Goal: Information Seeking & Learning: Learn about a topic

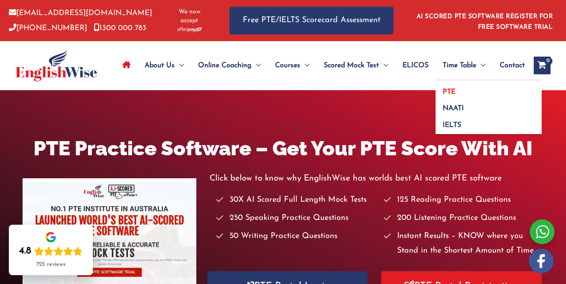
click at [462, 80] on link "PTE" at bounding box center [488, 88] width 106 height 17
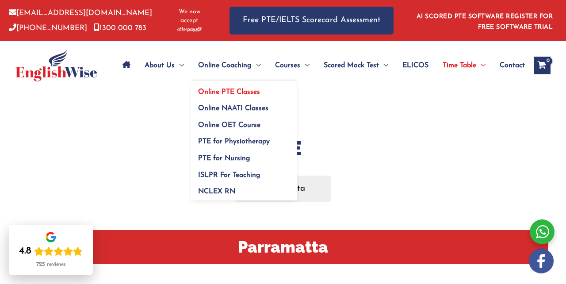
click at [253, 88] on span "Online PTE Classes" at bounding box center [229, 91] width 62 height 7
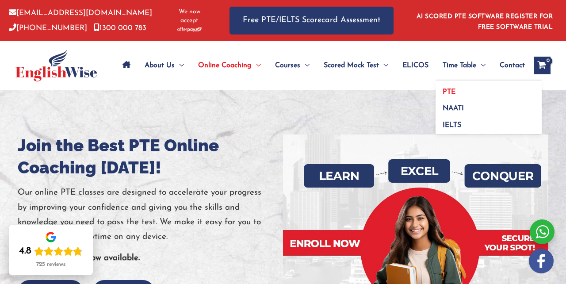
click at [461, 83] on link "PTE" at bounding box center [488, 88] width 106 height 17
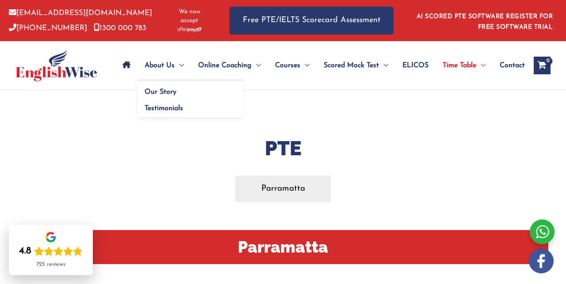
click at [176, 57] on span "Menu Toggle" at bounding box center [179, 65] width 9 height 31
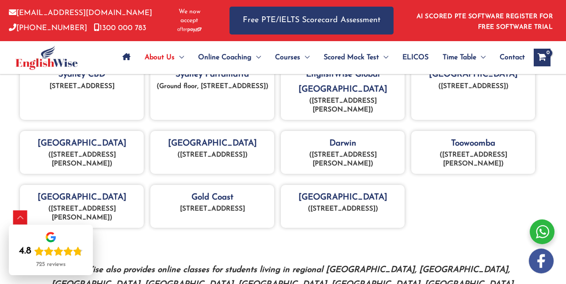
scroll to position [436, 0]
click at [112, 91] on p "[STREET_ADDRESS]" at bounding box center [81, 87] width 115 height 9
click at [103, 91] on p "[STREET_ADDRESS]" at bounding box center [81, 87] width 115 height 9
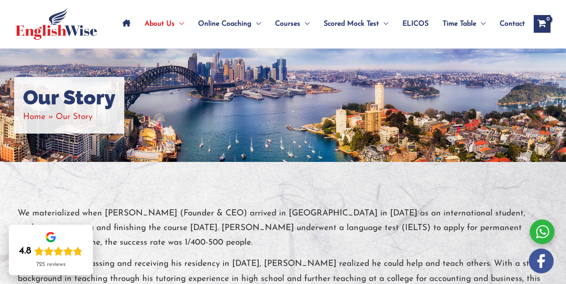
scroll to position [0, 0]
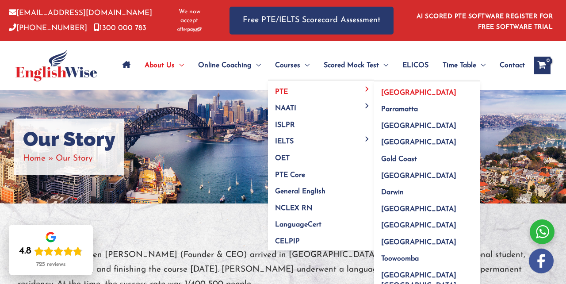
click at [384, 88] on link "[GEOGRAPHIC_DATA]" at bounding box center [427, 89] width 106 height 17
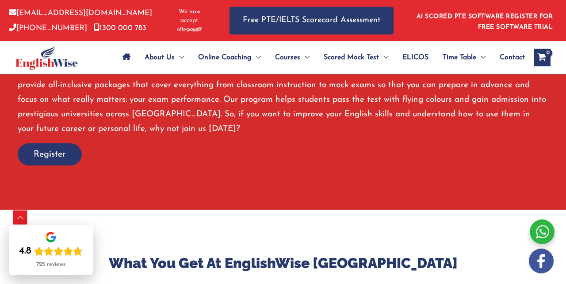
scroll to position [726, 0]
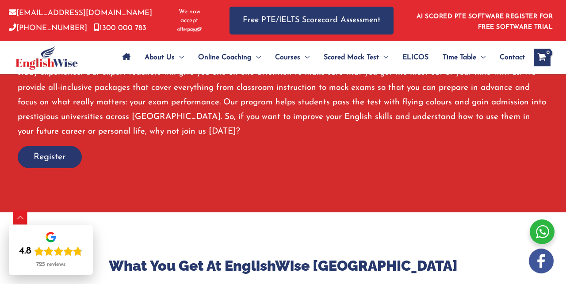
click at [41, 151] on span "Register" at bounding box center [50, 157] width 32 height 12
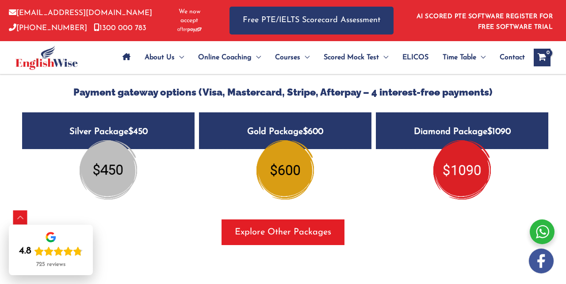
scroll to position [1146, 0]
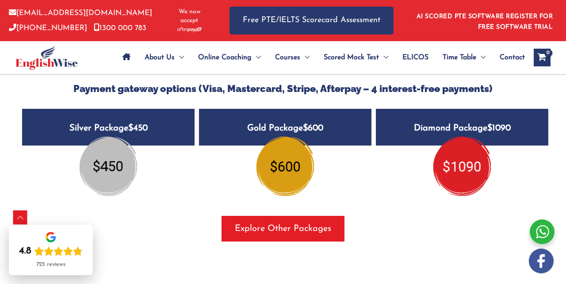
click at [544, 232] on div at bounding box center [541, 231] width 25 height 25
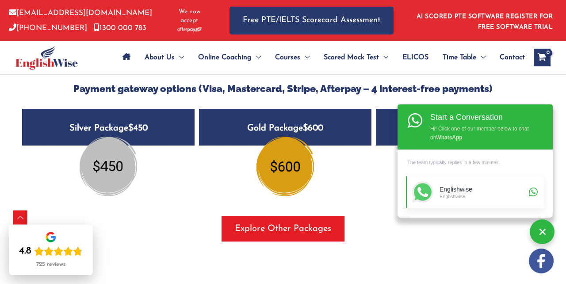
click at [463, 190] on div "Englishwise" at bounding box center [482, 190] width 87 height 8
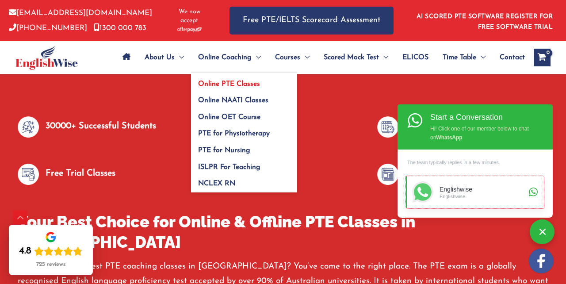
scroll to position [0, 0]
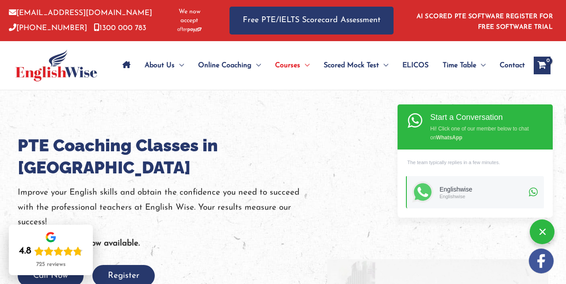
click at [127, 61] on icon "Site Navigation: Main Menu" at bounding box center [126, 64] width 8 height 7
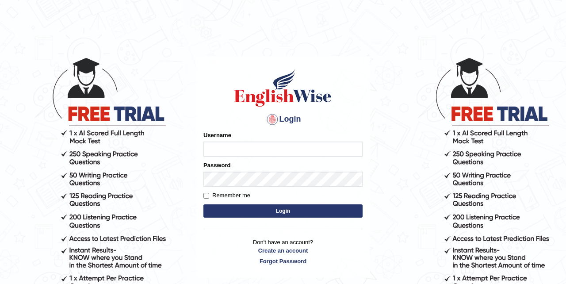
type input "GarimaK"
click at [206, 194] on input "Remember me" at bounding box center [206, 196] width 6 height 6
checkbox input "true"
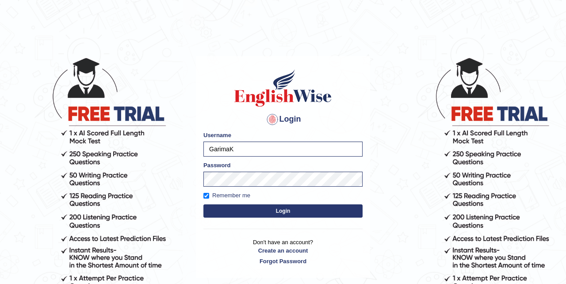
click at [280, 211] on button "Login" at bounding box center [282, 210] width 159 height 13
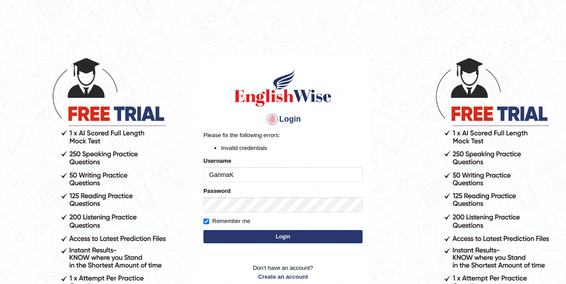
click at [244, 177] on input "GarimaK" at bounding box center [282, 174] width 159 height 15
type input "G"
type input "GarimaK"
click at [286, 235] on button "Login" at bounding box center [282, 236] width 159 height 13
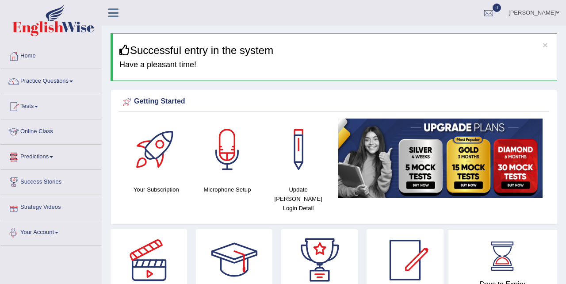
click at [59, 230] on link "Your Account" at bounding box center [50, 231] width 101 height 22
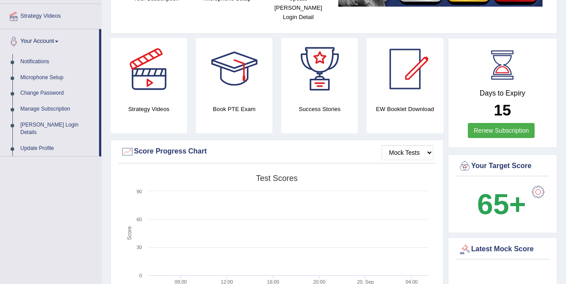
scroll to position [189, 0]
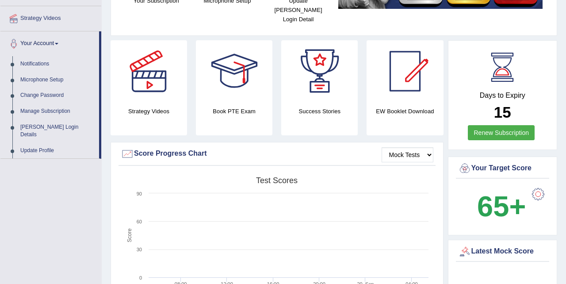
click at [491, 125] on link "Renew Subscription" at bounding box center [501, 132] width 67 height 15
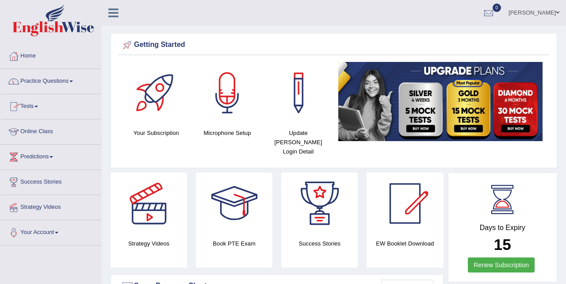
click at [55, 135] on link "Online Class" at bounding box center [50, 130] width 101 height 22
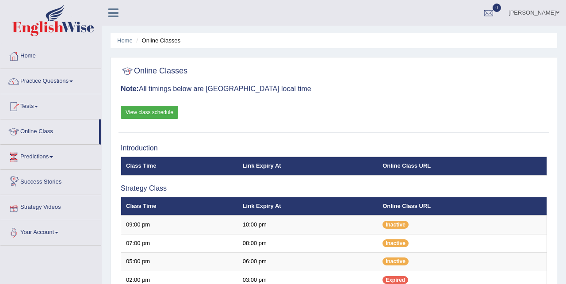
click at [57, 208] on link "Strategy Videos" at bounding box center [50, 206] width 101 height 22
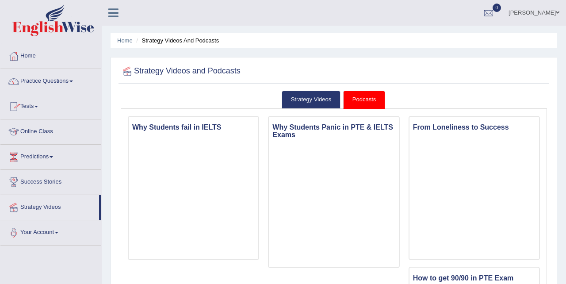
click at [40, 107] on link "Tests" at bounding box center [50, 105] width 101 height 22
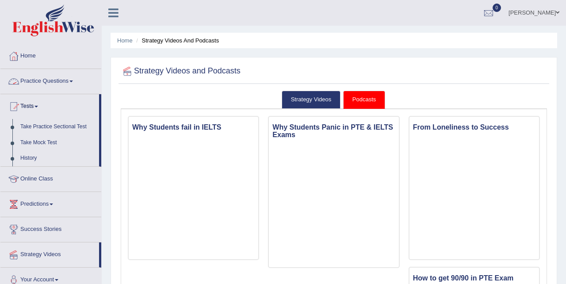
click at [68, 80] on link "Practice Questions" at bounding box center [50, 80] width 101 height 22
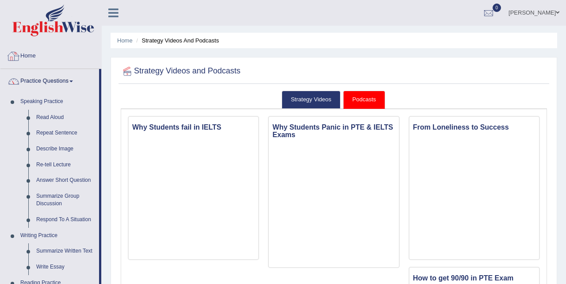
click at [43, 56] on link "Home" at bounding box center [50, 55] width 101 height 22
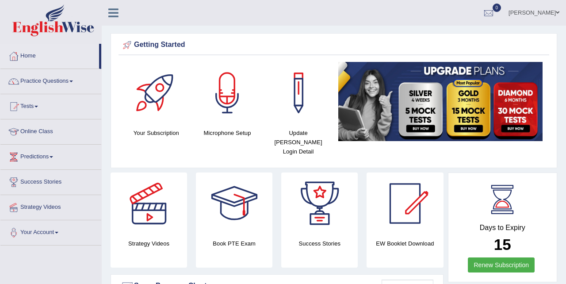
click at [55, 207] on link "Strategy Videos" at bounding box center [50, 206] width 101 height 22
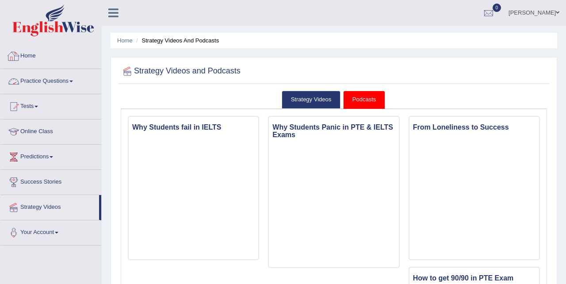
click at [30, 56] on link "Home" at bounding box center [50, 55] width 101 height 22
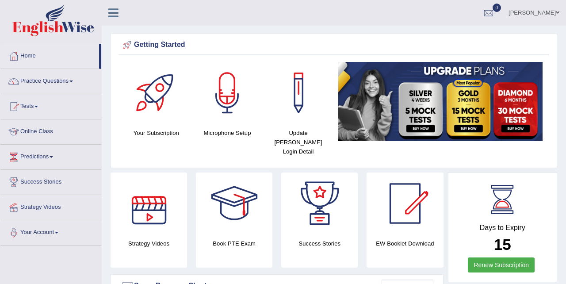
click at [168, 198] on div at bounding box center [149, 203] width 62 height 62
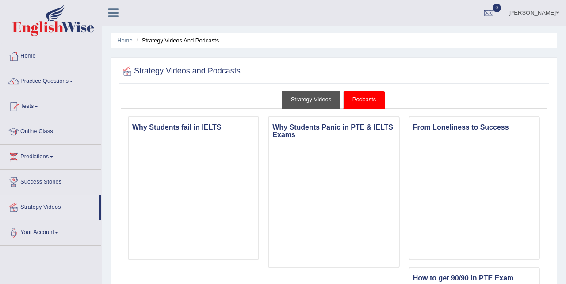
click at [309, 101] on link "Strategy Videos" at bounding box center [311, 100] width 59 height 18
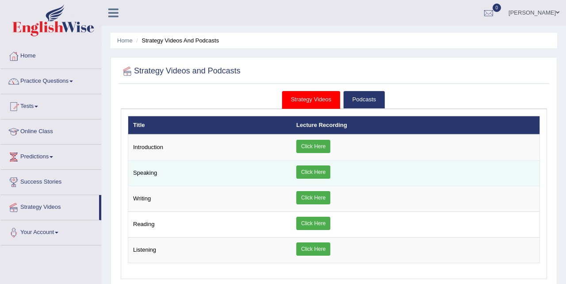
click at [310, 171] on link "Click Here" at bounding box center [313, 171] width 34 height 13
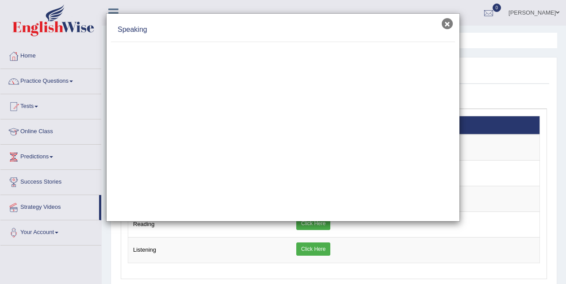
click at [445, 22] on button "×" at bounding box center [447, 23] width 11 height 11
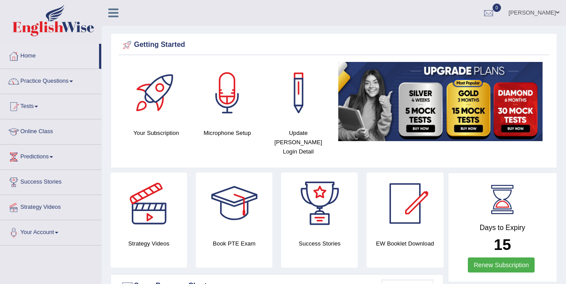
click at [555, 11] on link "[PERSON_NAME]" at bounding box center [534, 11] width 64 height 23
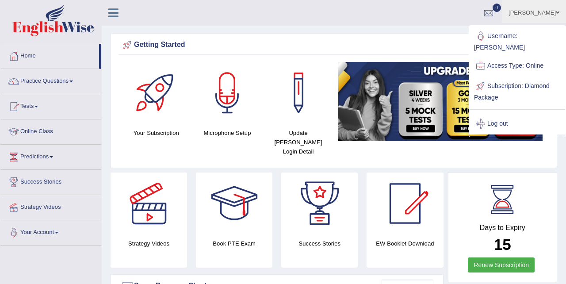
click at [281, 19] on ul "[PERSON_NAME] Toggle navigation Username: GarimaK Access Type: Online Subscript…" at bounding box center [403, 12] width 325 height 25
